Goal: Task Accomplishment & Management: Use online tool/utility

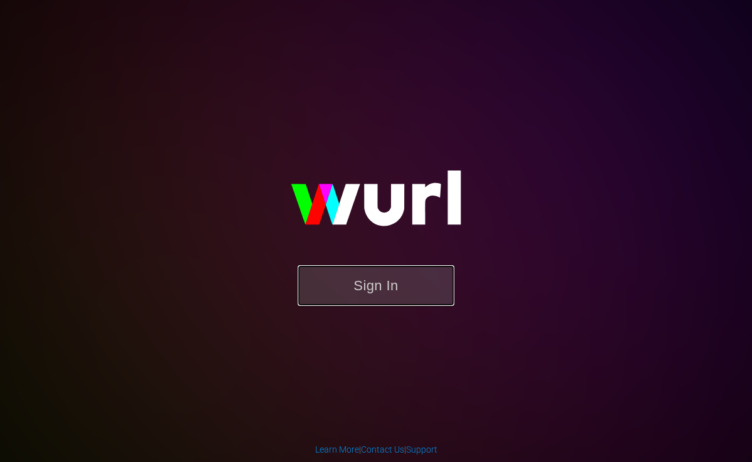
click at [383, 279] on button "Sign In" at bounding box center [376, 285] width 157 height 41
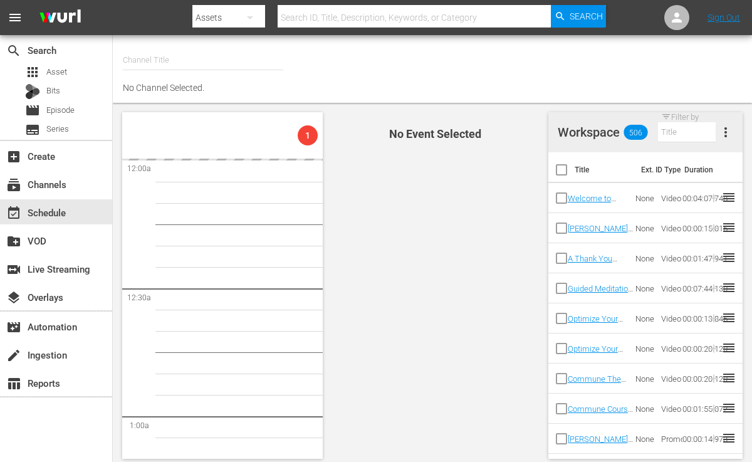
type input "COMMUNE (996)"
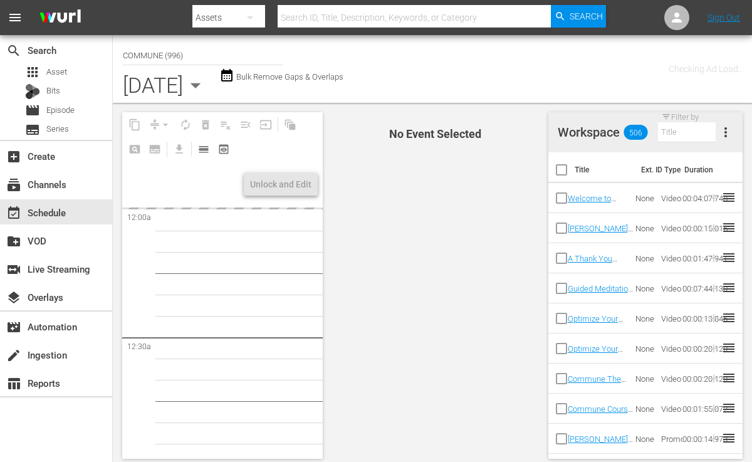
click at [450, 274] on span "No Event Selected" at bounding box center [432, 285] width 213 height 365
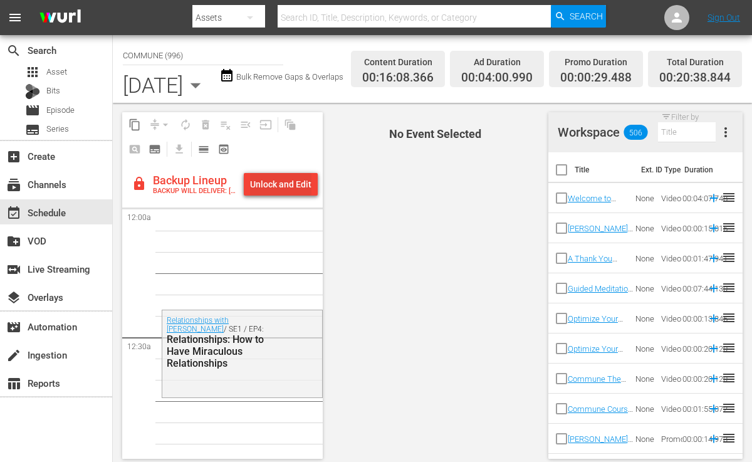
click at [270, 182] on div "Unlock and Edit" at bounding box center [280, 184] width 61 height 23
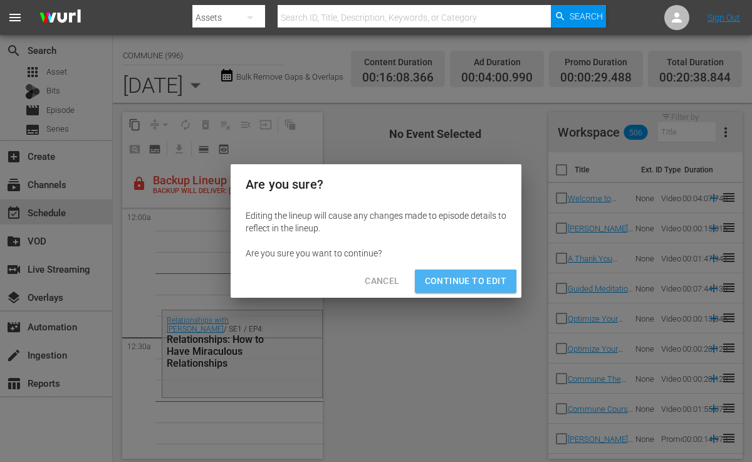
click at [455, 282] on span "Continue to Edit" at bounding box center [465, 281] width 81 height 16
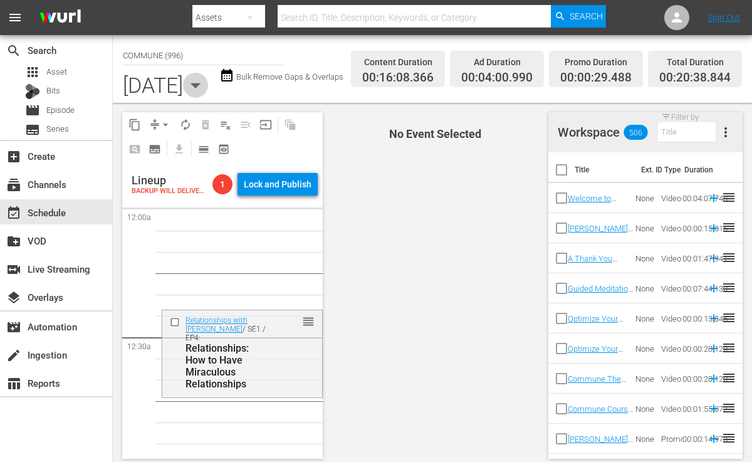
click at [201, 88] on icon "button" at bounding box center [195, 85] width 11 height 5
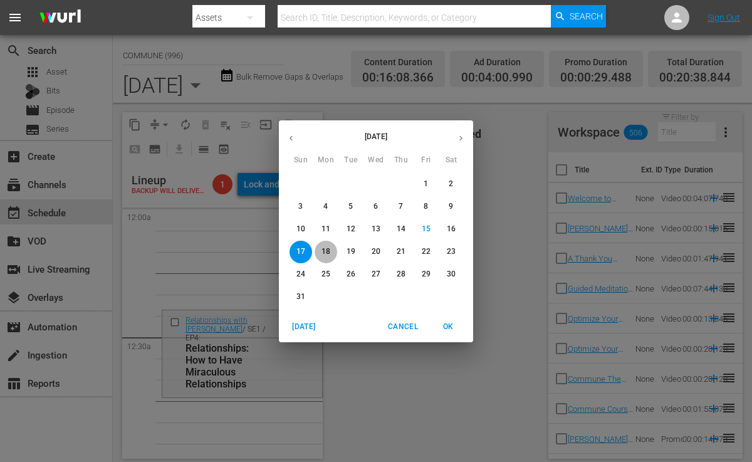
click at [321, 246] on p "18" at bounding box center [325, 251] width 9 height 11
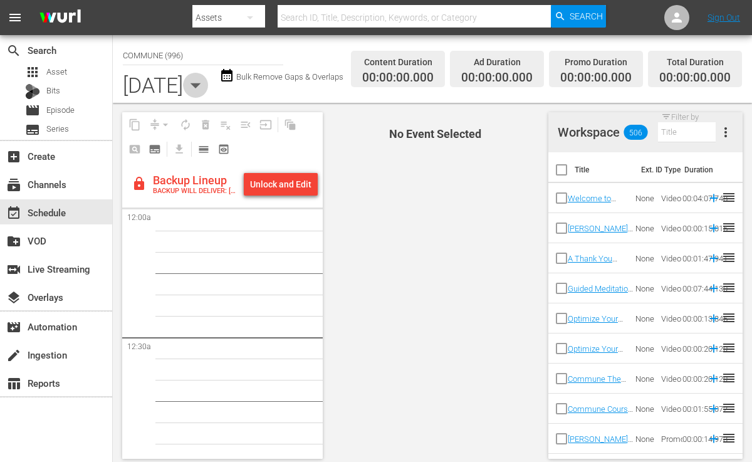
click at [208, 96] on icon "button" at bounding box center [195, 85] width 25 height 25
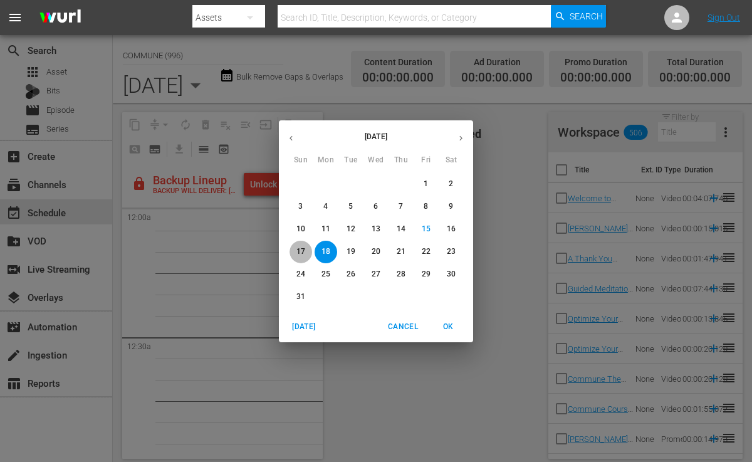
click at [302, 247] on p "17" at bounding box center [300, 251] width 9 height 11
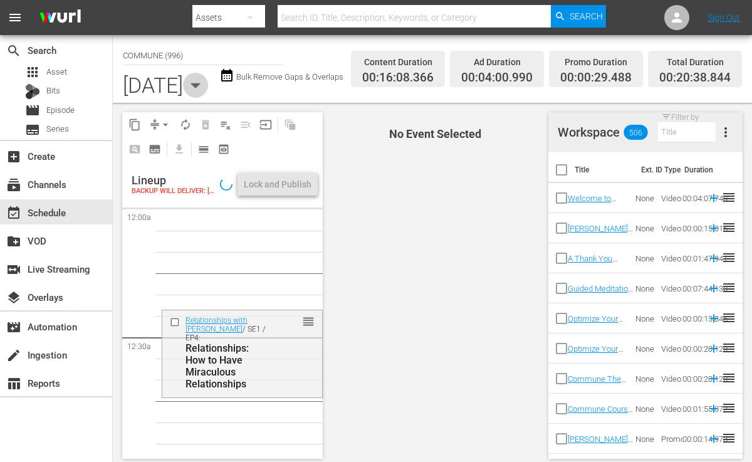
click at [208, 88] on icon "button" at bounding box center [195, 85] width 25 height 25
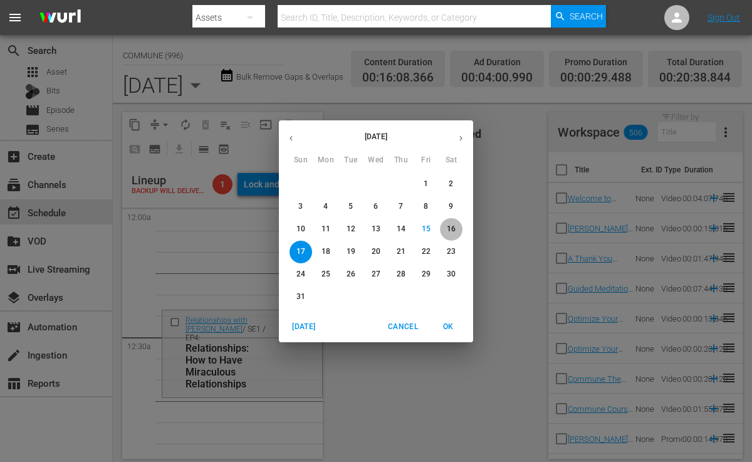
click at [455, 230] on p "16" at bounding box center [451, 229] width 9 height 11
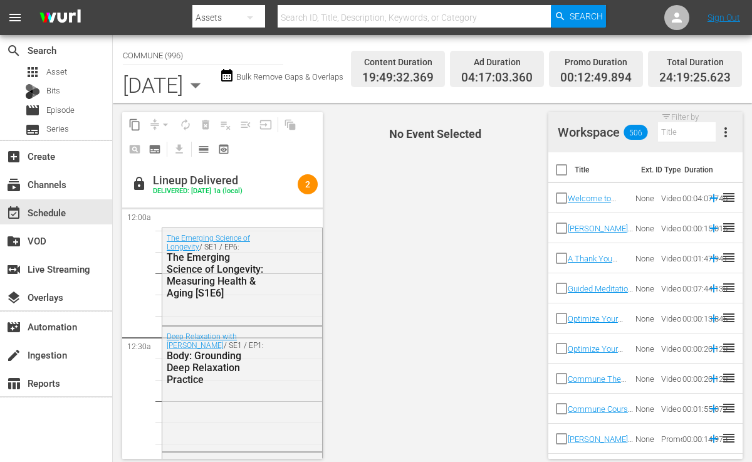
click at [208, 90] on icon "button" at bounding box center [195, 85] width 25 height 25
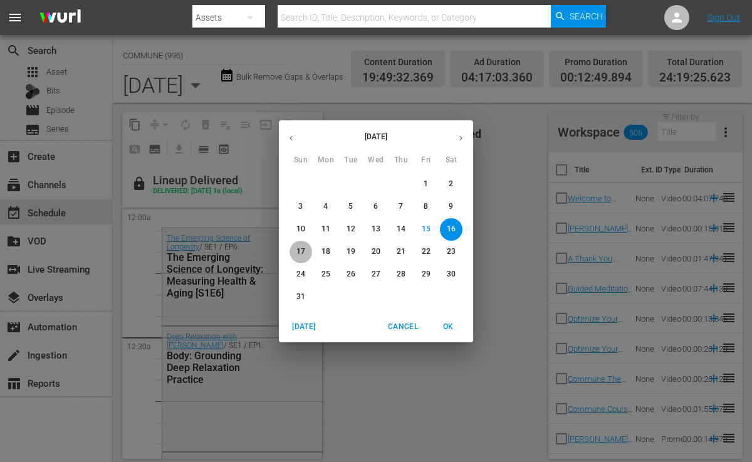
click at [300, 248] on p "17" at bounding box center [300, 251] width 9 height 11
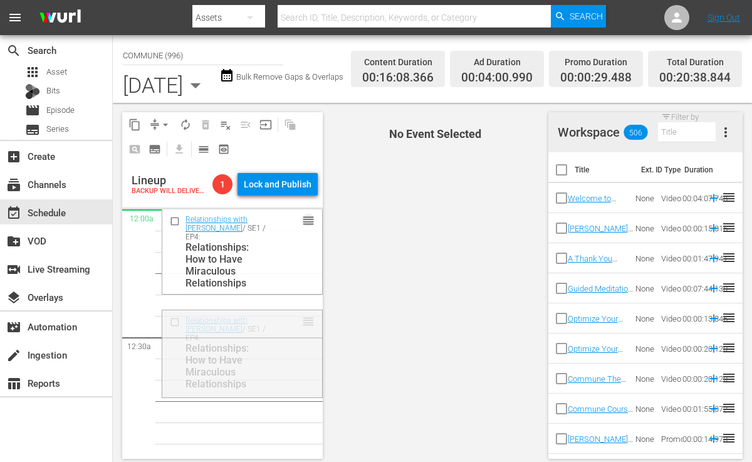
drag, startPoint x: 306, startPoint y: 320, endPoint x: 304, endPoint y: 215, distance: 105.2
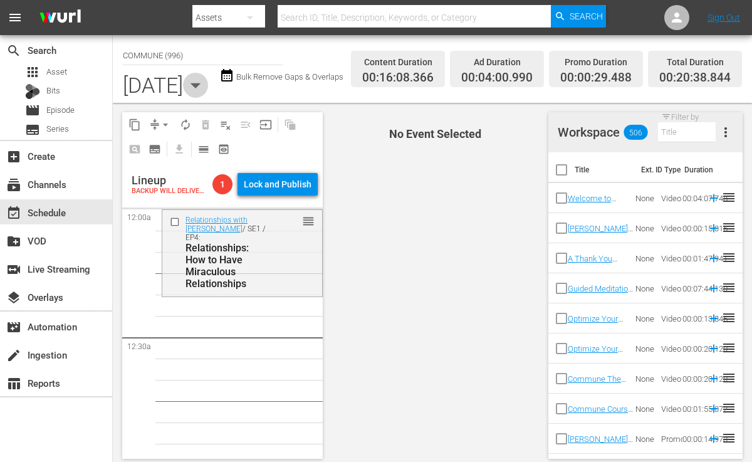
click at [208, 90] on icon "button" at bounding box center [195, 85] width 25 height 25
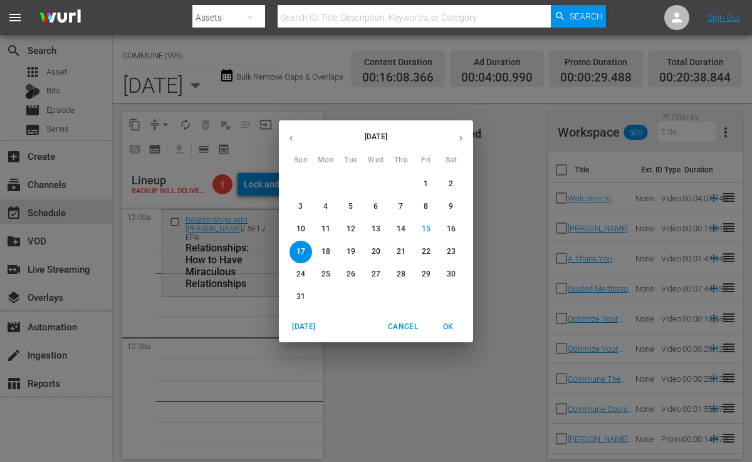
click at [291, 131] on button "button" at bounding box center [291, 138] width 24 height 24
click at [351, 254] on p "20" at bounding box center [350, 251] width 9 height 11
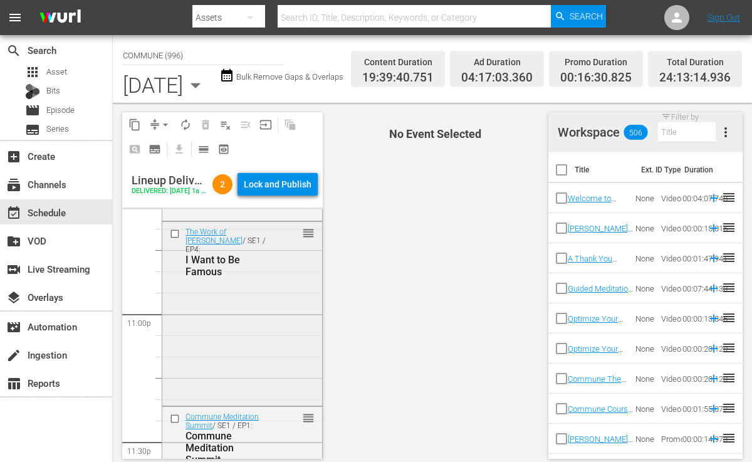
scroll to position [5963, 0]
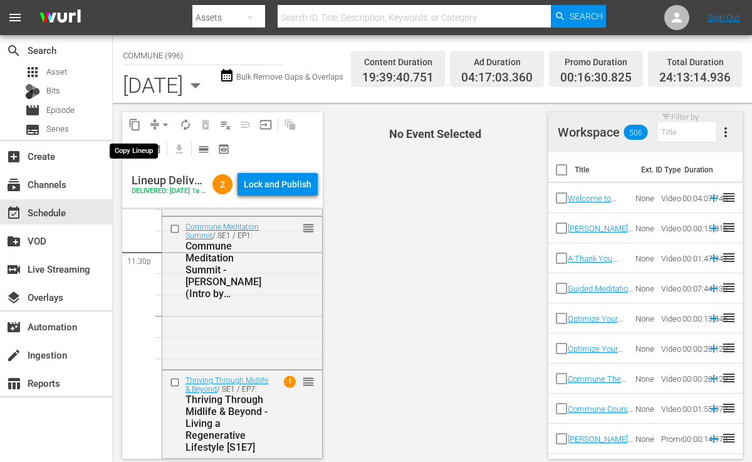
click at [140, 123] on span "content_copy" at bounding box center [134, 124] width 13 height 13
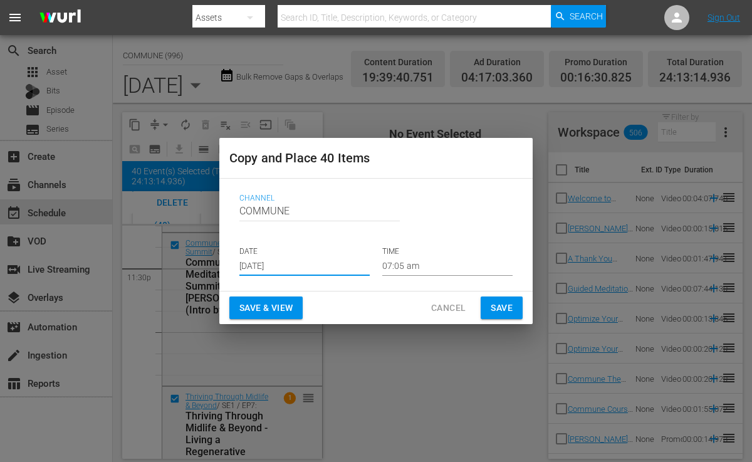
click at [286, 264] on input "[DATE]" at bounding box center [304, 266] width 130 height 19
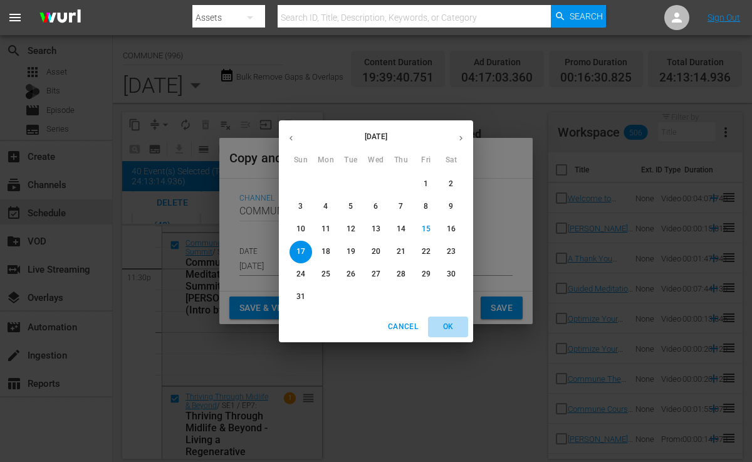
click at [452, 329] on span "OK" at bounding box center [448, 326] width 30 height 13
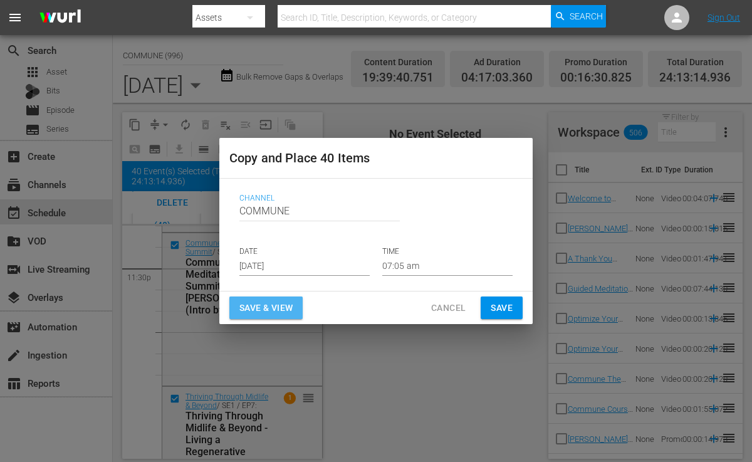
click at [274, 309] on span "Save & View" at bounding box center [265, 308] width 53 height 16
click at [266, 306] on span "Save & View" at bounding box center [265, 308] width 53 height 16
click at [269, 304] on span "Save & View" at bounding box center [265, 308] width 53 height 16
click at [301, 309] on button "Save & View" at bounding box center [265, 307] width 73 height 23
click at [265, 301] on span "Save & View" at bounding box center [265, 308] width 53 height 16
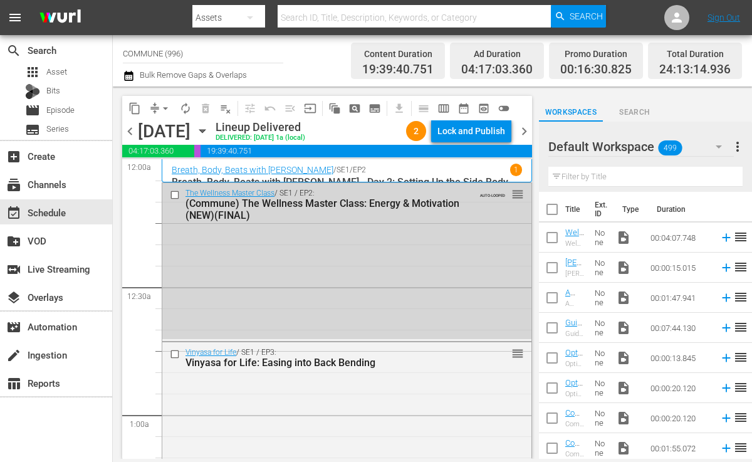
click at [209, 132] on icon "button" at bounding box center [202, 131] width 14 height 14
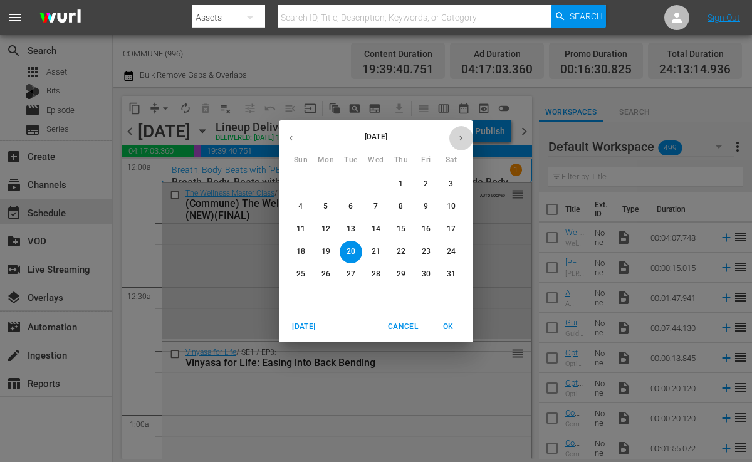
click at [465, 135] on button "button" at bounding box center [460, 138] width 24 height 24
click at [309, 253] on span "17" at bounding box center [300, 251] width 23 height 11
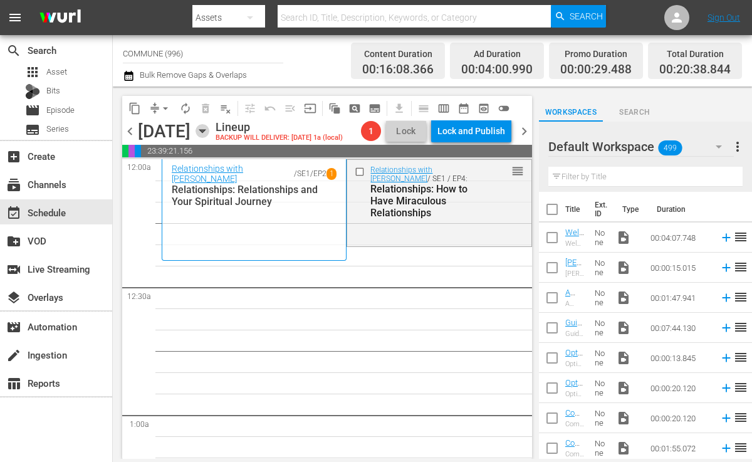
click at [209, 129] on icon "button" at bounding box center [202, 131] width 14 height 14
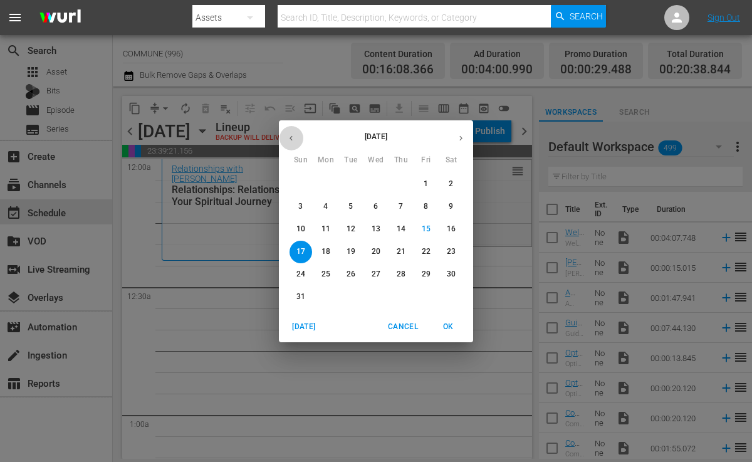
click at [294, 145] on button "button" at bounding box center [291, 138] width 24 height 24
click at [357, 248] on span "20" at bounding box center [350, 251] width 23 height 11
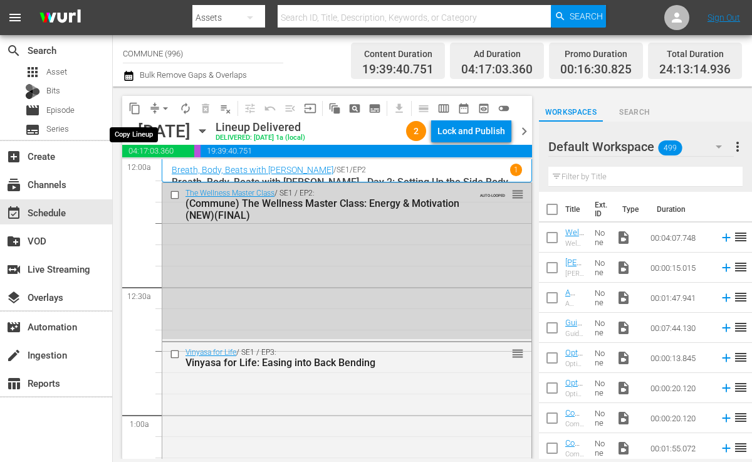
click at [140, 110] on span "content_copy" at bounding box center [134, 108] width 13 height 13
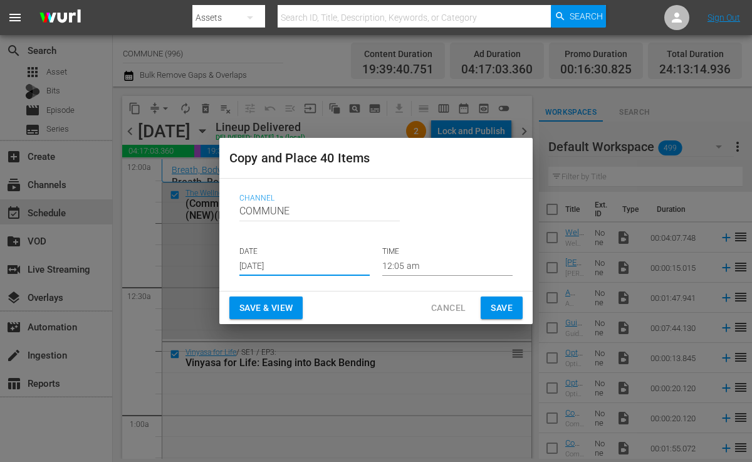
click at [274, 266] on input "[DATE]" at bounding box center [304, 266] width 130 height 19
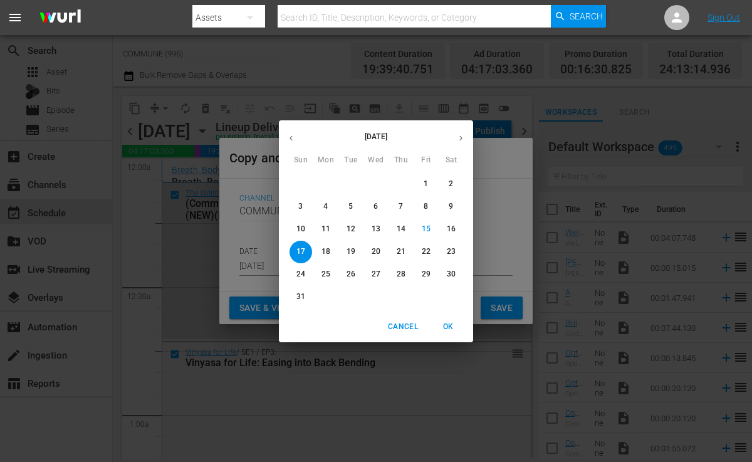
click at [299, 256] on p "17" at bounding box center [300, 251] width 9 height 11
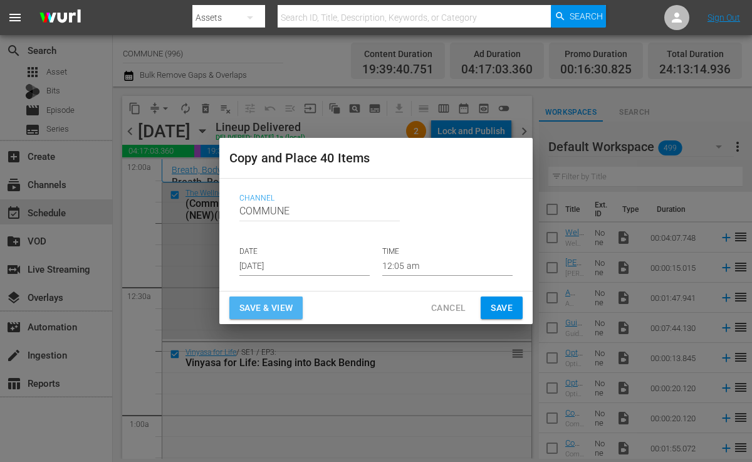
click at [281, 300] on span "Save & View" at bounding box center [265, 308] width 53 height 16
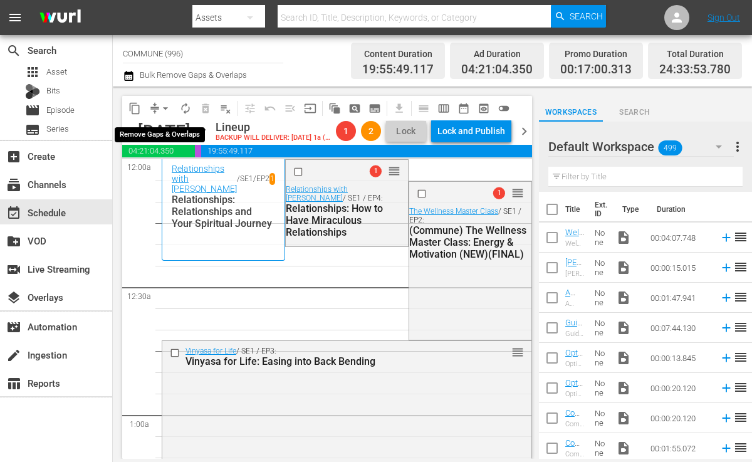
click at [160, 103] on span "arrow_drop_down" at bounding box center [165, 108] width 13 height 13
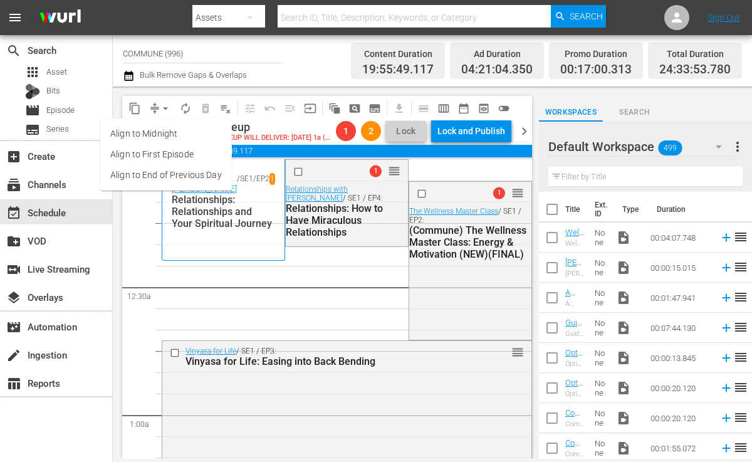
click at [195, 173] on li "Align to End of Previous Day" at bounding box center [166, 175] width 132 height 21
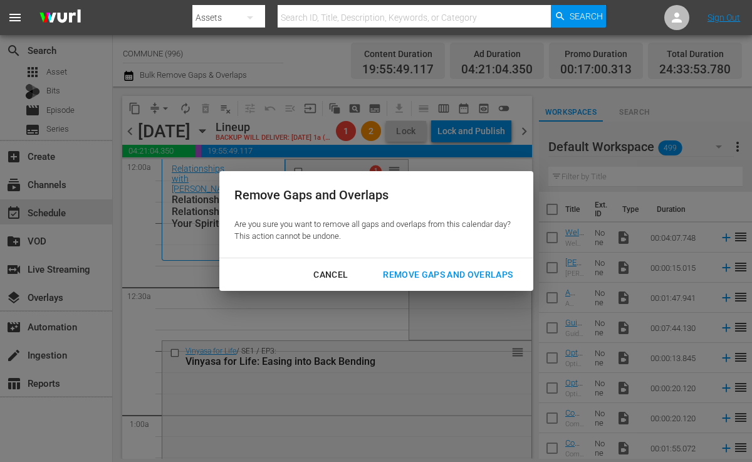
click at [425, 272] on div "Remove Gaps and Overlaps" at bounding box center [448, 275] width 150 height 16
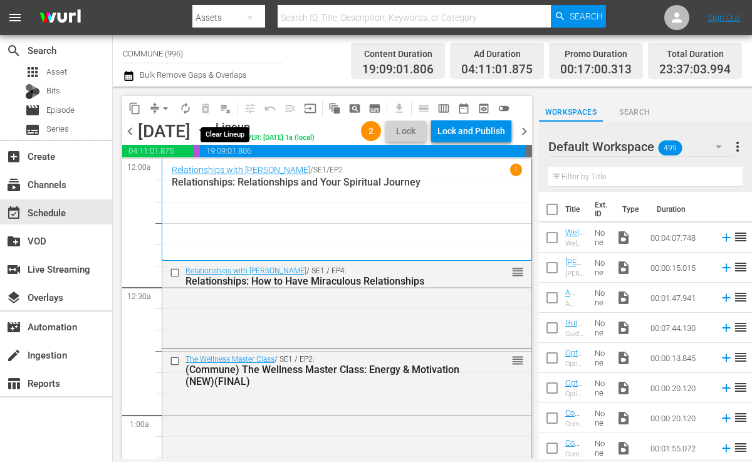
click at [227, 106] on span "playlist_remove_outlined" at bounding box center [225, 108] width 13 height 13
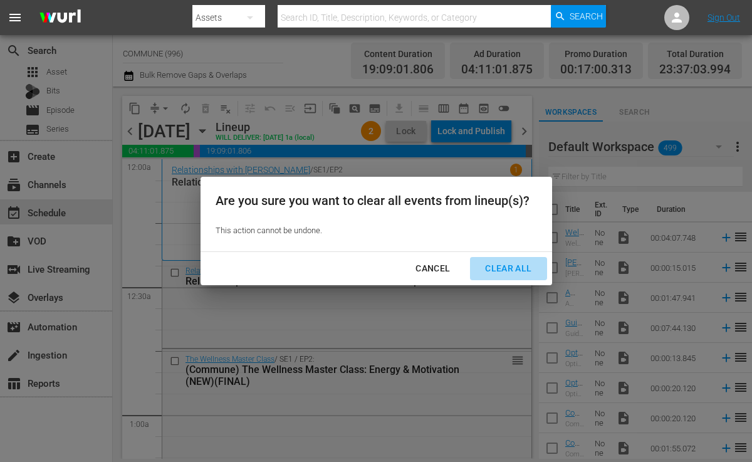
click at [517, 269] on div "Clear All" at bounding box center [508, 269] width 66 height 16
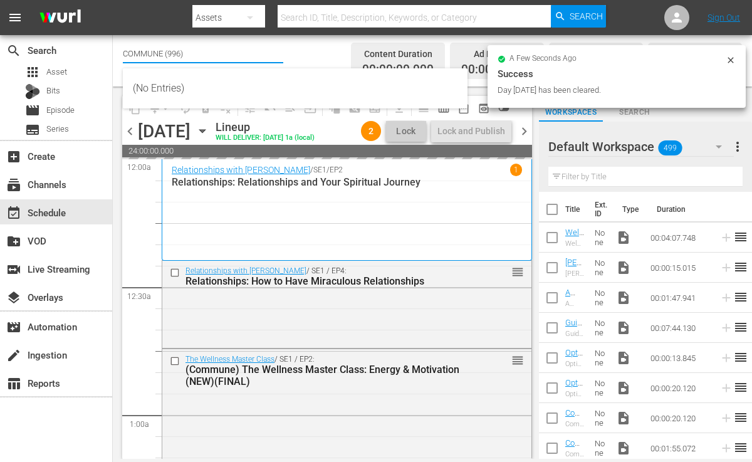
click at [192, 58] on input "COMMUNE (996)" at bounding box center [203, 53] width 160 height 30
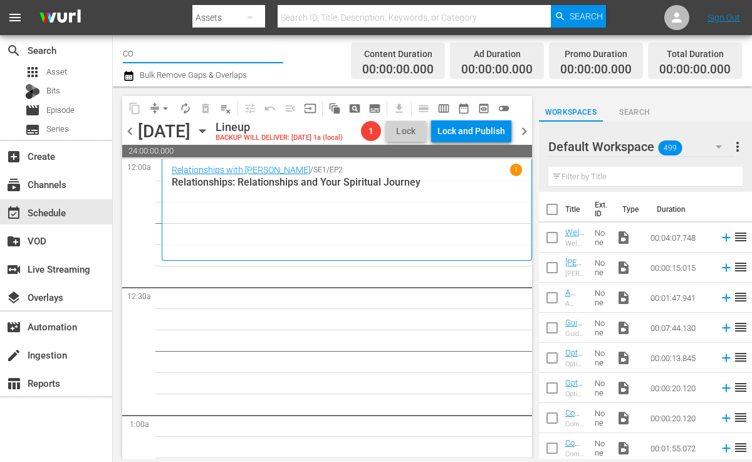
type input "C"
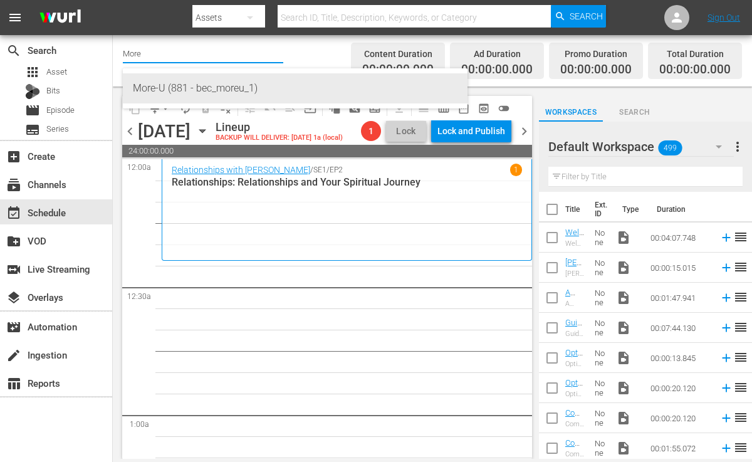
click at [230, 95] on div "More-U (881 - bec_moreu_1)" at bounding box center [295, 88] width 324 height 30
type input "More-U (881 - bec_moreu_1)"
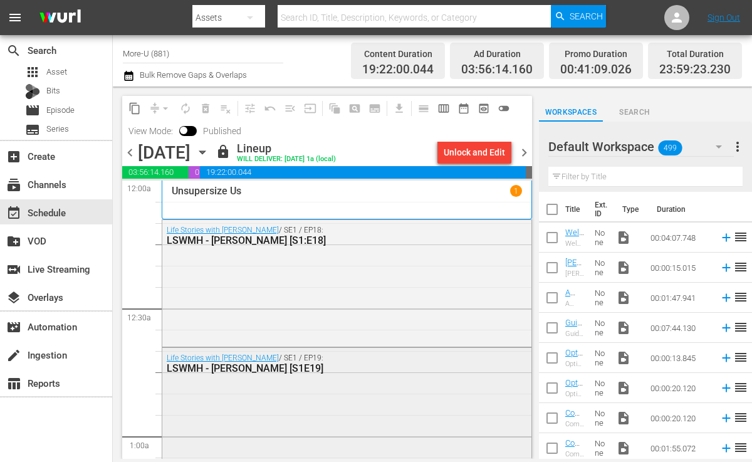
drag, startPoint x: 293, startPoint y: 358, endPoint x: 282, endPoint y: 381, distance: 24.9
click at [282, 381] on div "Life Stories with Marc Hoberman / SE1 / EP19: LSWMH - Damon WIlliams [S1E19]" at bounding box center [346, 409] width 369 height 122
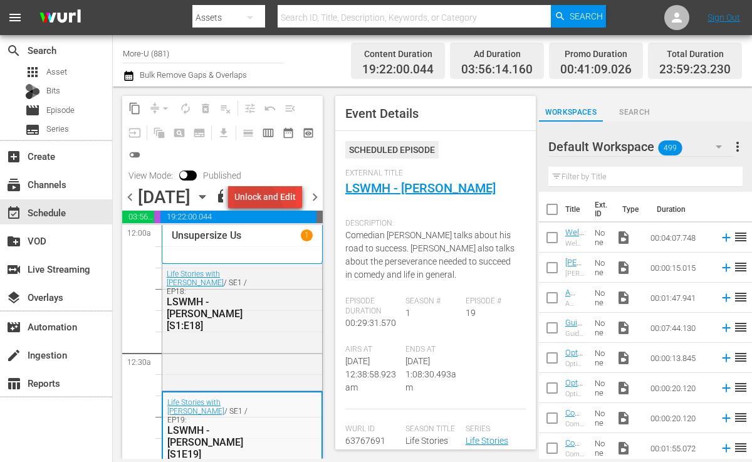
click at [261, 208] on div "Unlock and Edit" at bounding box center [264, 196] width 61 height 23
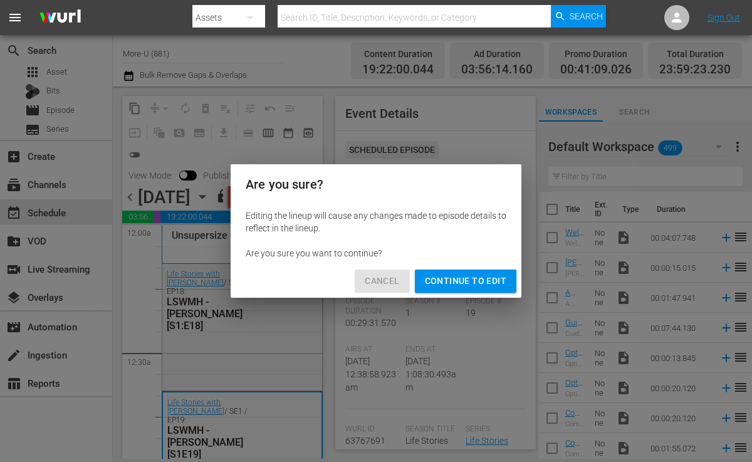
click at [384, 281] on span "Cancel" at bounding box center [382, 281] width 34 height 16
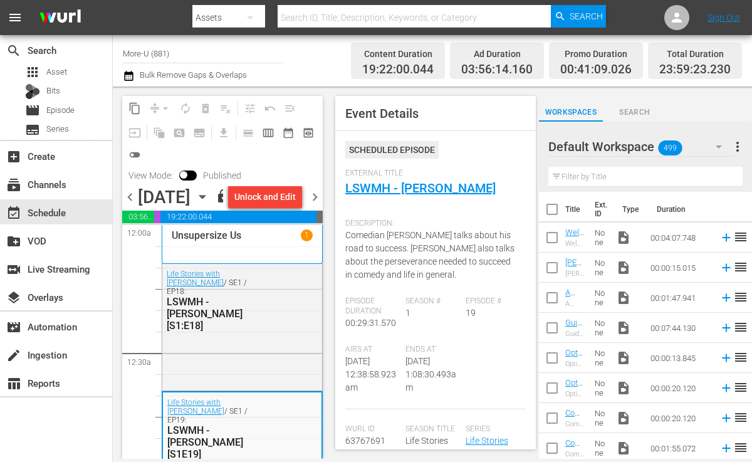
click at [209, 159] on div "content_copy compress arrow_drop_down autorenew_outlined delete_forever_outline…" at bounding box center [222, 130] width 200 height 69
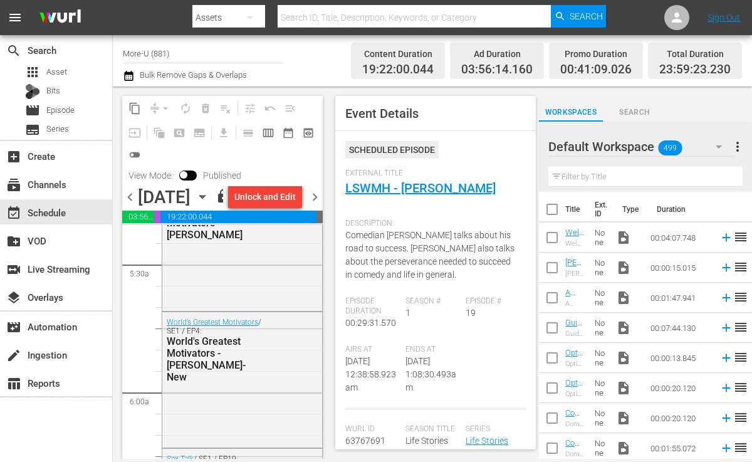
scroll to position [1367, 0]
click at [284, 208] on div "Unlock and Edit" at bounding box center [264, 196] width 61 height 23
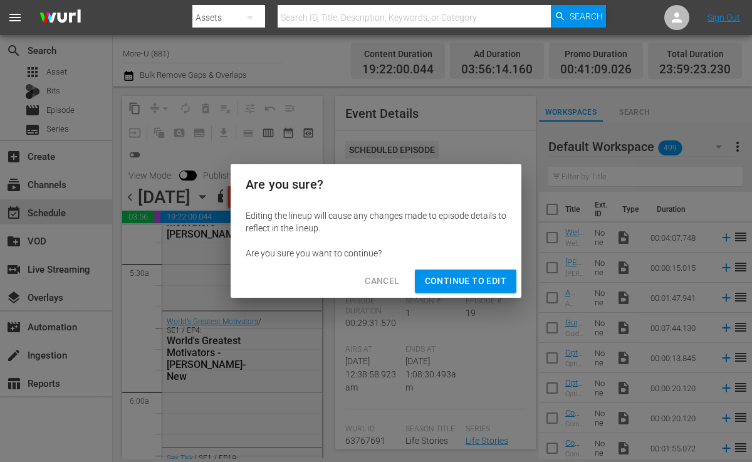
click at [383, 282] on span "Cancel" at bounding box center [382, 281] width 34 height 16
